Goal: Transaction & Acquisition: Purchase product/service

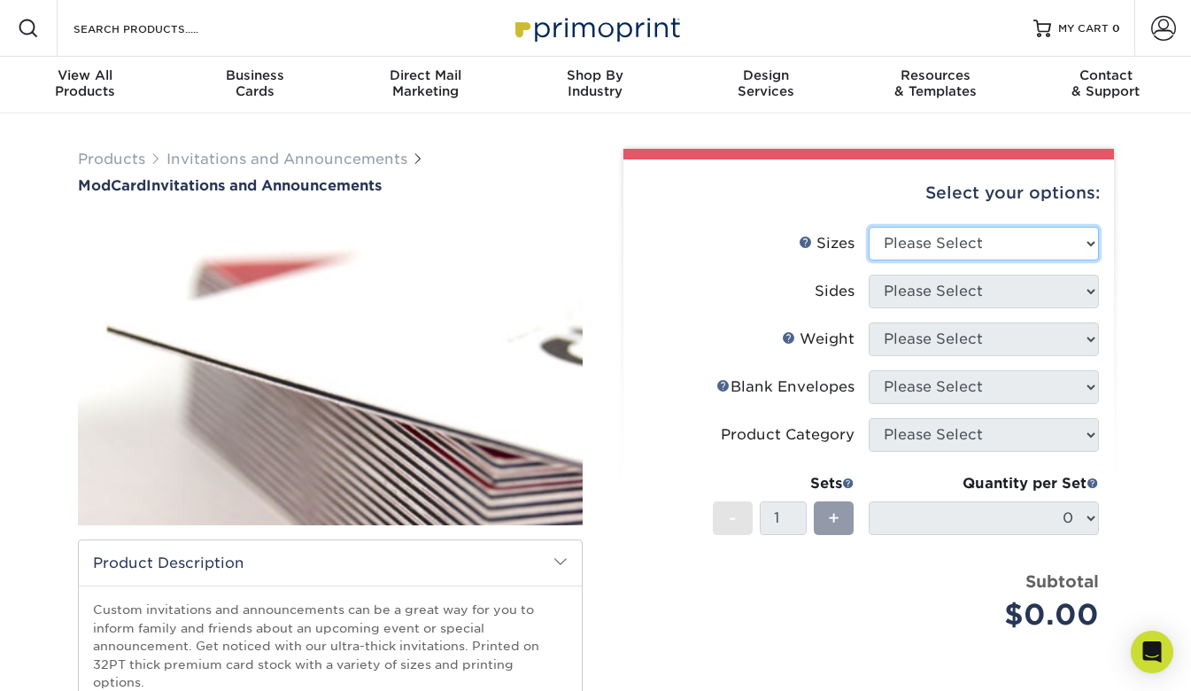
click at [954, 246] on select "Please Select 4.25" x 5.5" 4.25" x 6" 5" x 7" 6" x 6"" at bounding box center [984, 244] width 230 height 34
select select "5.00x7.00"
click at [869, 227] on select "Please Select 4.25" x 5.5" 4.25" x 6" 5" x 7" 6" x 6"" at bounding box center [984, 244] width 230 height 34
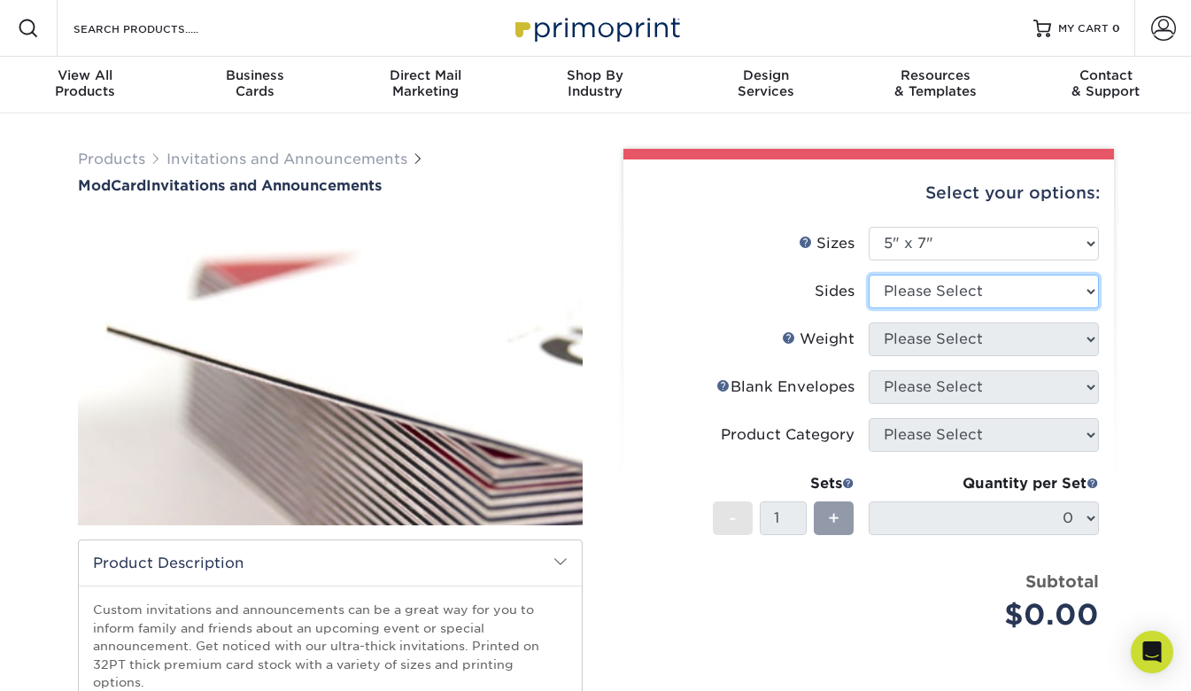
click at [941, 291] on select "Please Select Print Both Sides Print Front Only" at bounding box center [984, 292] width 230 height 34
select select "13abbda7-1d64-4f25-8bb2-c179b224825d"
click at [869, 275] on select "Please Select Print Both Sides Print Front Only" at bounding box center [984, 292] width 230 height 34
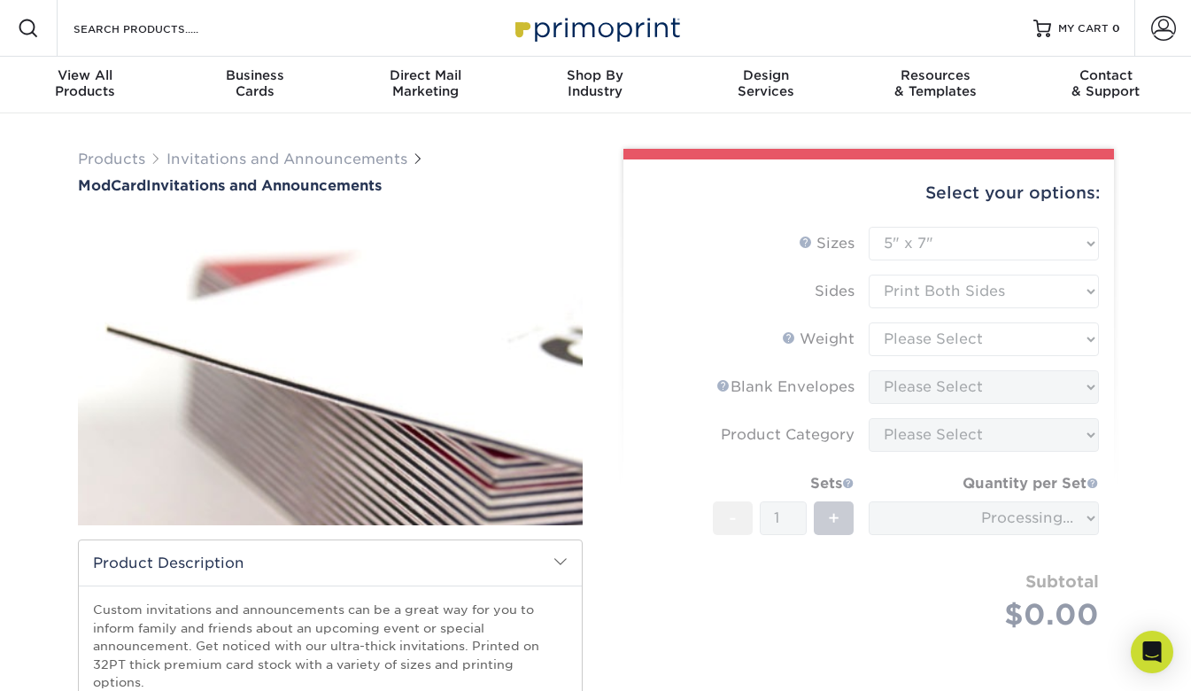
click at [940, 341] on form "Sizes Help Sizes Please Select 4.25" x 5.5" 4.25" x 6" 5" x 7" 6" x 6" Sides Pl…" at bounding box center [869, 450] width 462 height 446
click at [920, 337] on form "Sizes Help Sizes Please Select 4.25" x 5.5" 4.25" x 6" 5" x 7" 6" x 6" Sides Pl…" at bounding box center [869, 450] width 462 height 446
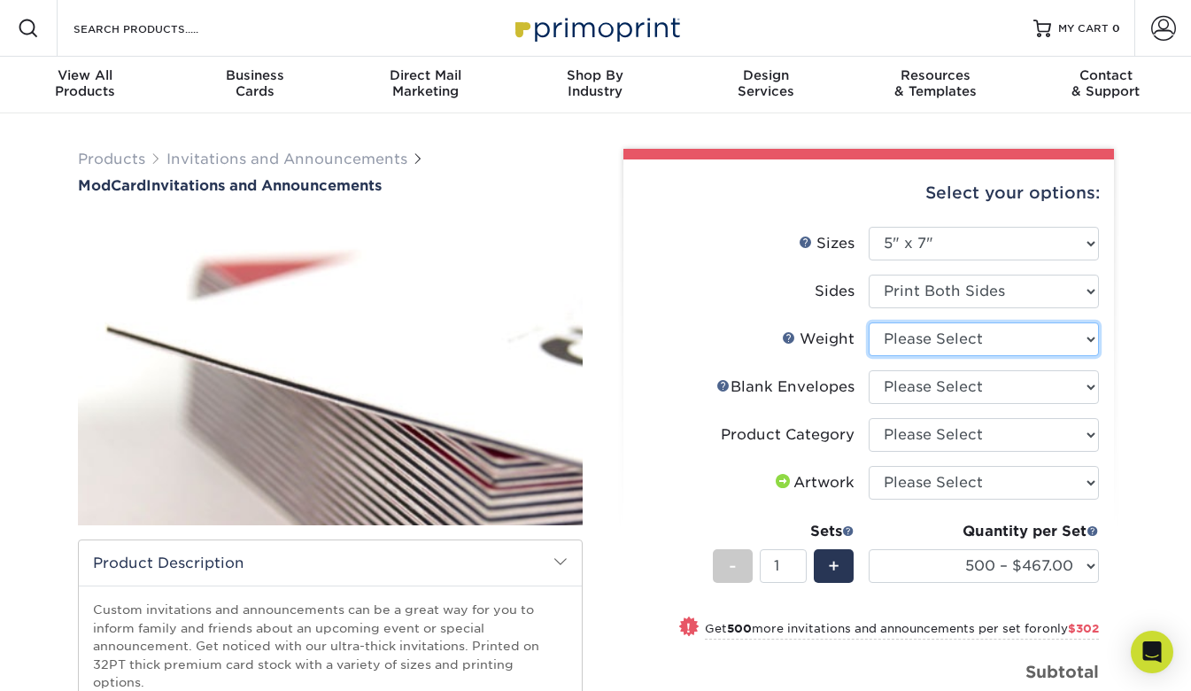
click at [974, 330] on select "Please Select 32PTUCBLK" at bounding box center [984, 339] width 230 height 34
select select "32PTUCBLK"
click at [869, 322] on select "Please Select 32PTUCBLK" at bounding box center [984, 339] width 230 height 34
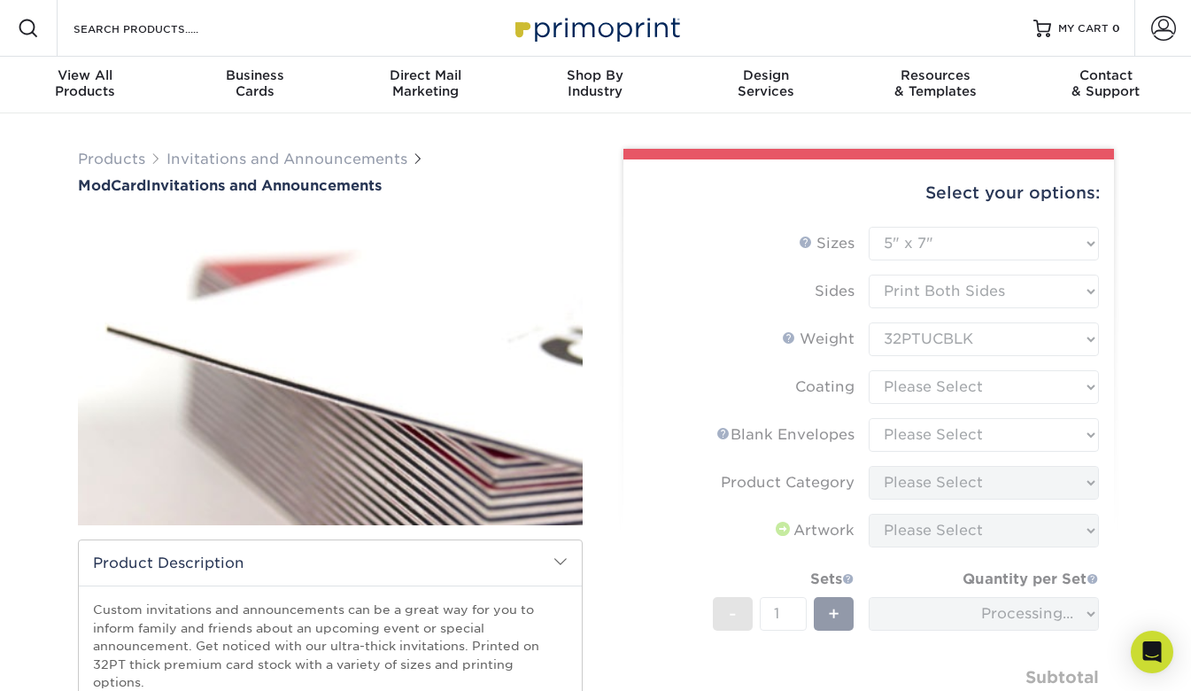
click at [985, 390] on form "Sizes Help Sizes Please Select 4.25" x 5.5" 4.25" x 6" 5" x 7" 6" x 6" Sides Pl…" at bounding box center [869, 497] width 462 height 541
click at [945, 385] on form "Sizes Help Sizes Please Select 4.25" x 5.5" 4.25" x 6" 5" x 7" 6" x 6" Sides Pl…" at bounding box center [869, 497] width 462 height 541
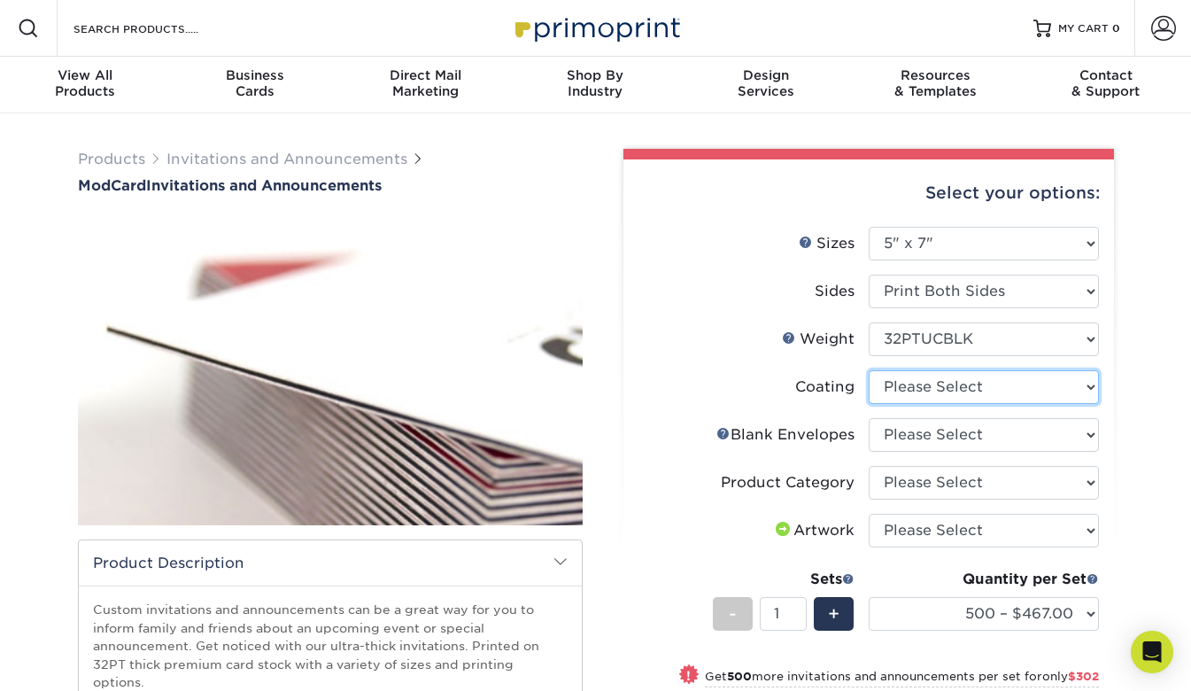
click at [986, 380] on select at bounding box center [984, 387] width 230 height 34
select select "3e7618de-abca-4bda-9f97-8b9129e913d8"
click at [869, 370] on select at bounding box center [984, 387] width 230 height 34
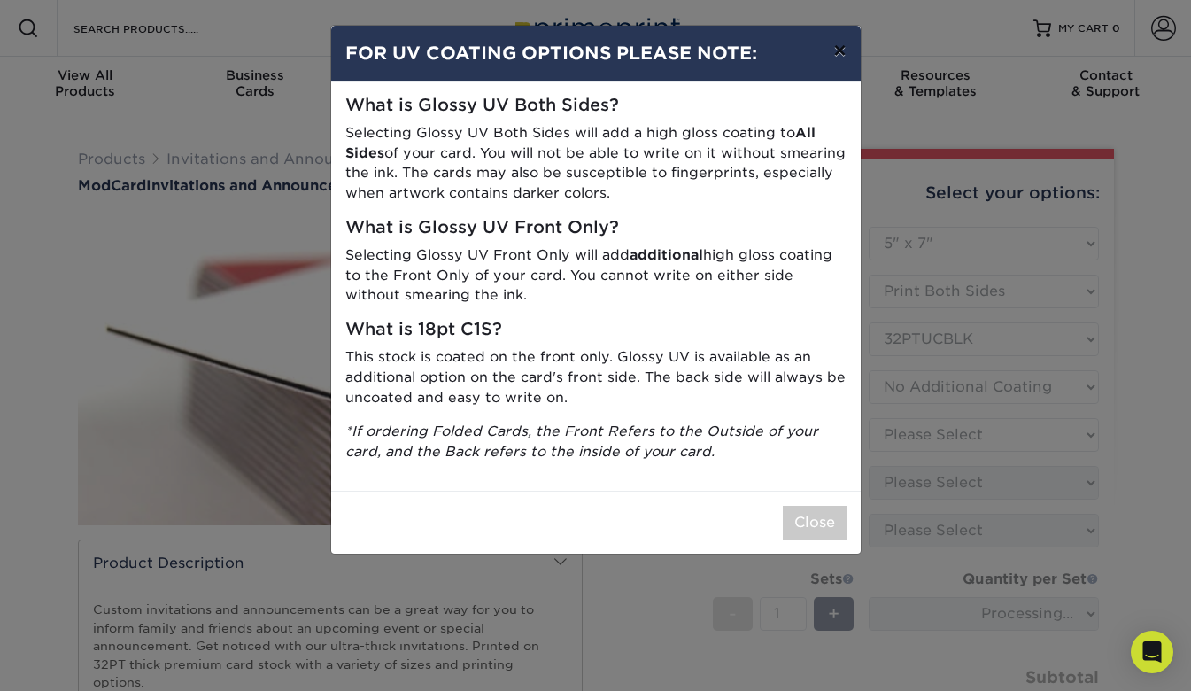
click at [840, 44] on button "×" at bounding box center [839, 51] width 41 height 50
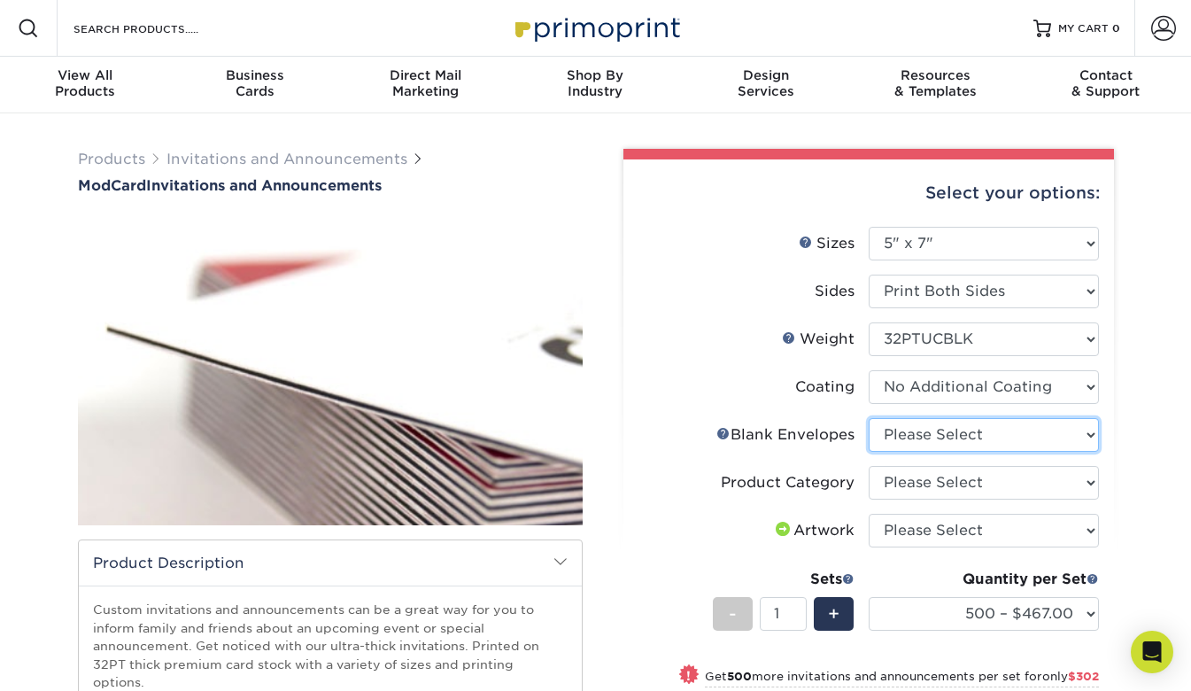
click at [902, 429] on select "Please Select No Blank Envelopes Yes 500 Envelopes A7 Yes 1000 Envelopes A7" at bounding box center [984, 435] width 230 height 34
click at [869, 418] on select "Please Select No Blank Envelopes Yes 500 Envelopes A7 Yes 1000 Envelopes A7" at bounding box center [984, 435] width 230 height 34
click at [902, 429] on select "Please Select No Blank Envelopes Yes 500 Envelopes A7 Yes 1000 Envelopes A7" at bounding box center [984, 435] width 230 height 34
select select "9f137334-7cf0-4a73-8a74-a4df662606ea"
click at [869, 418] on select "Please Select No Blank Envelopes Yes 500 Envelopes A7 Yes 1000 Envelopes A7" at bounding box center [984, 435] width 230 height 34
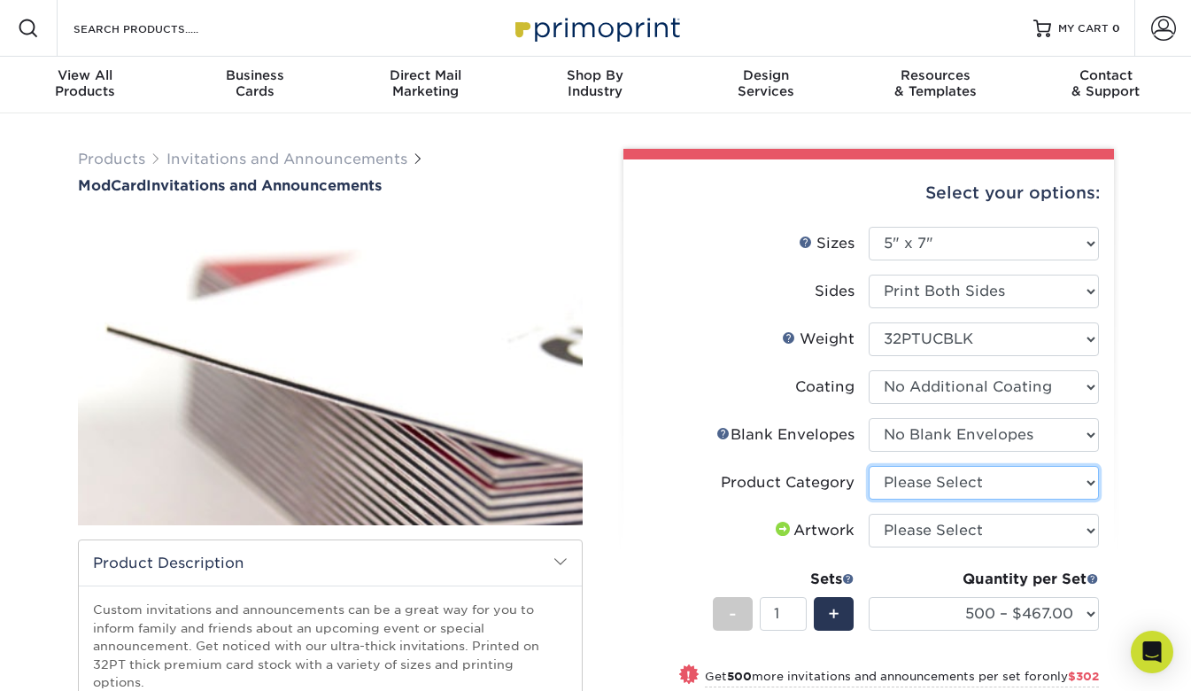
click at [910, 479] on select "Please Select Announcement Cards" at bounding box center [984, 483] width 230 height 34
